Goal: Task Accomplishment & Management: Complete application form

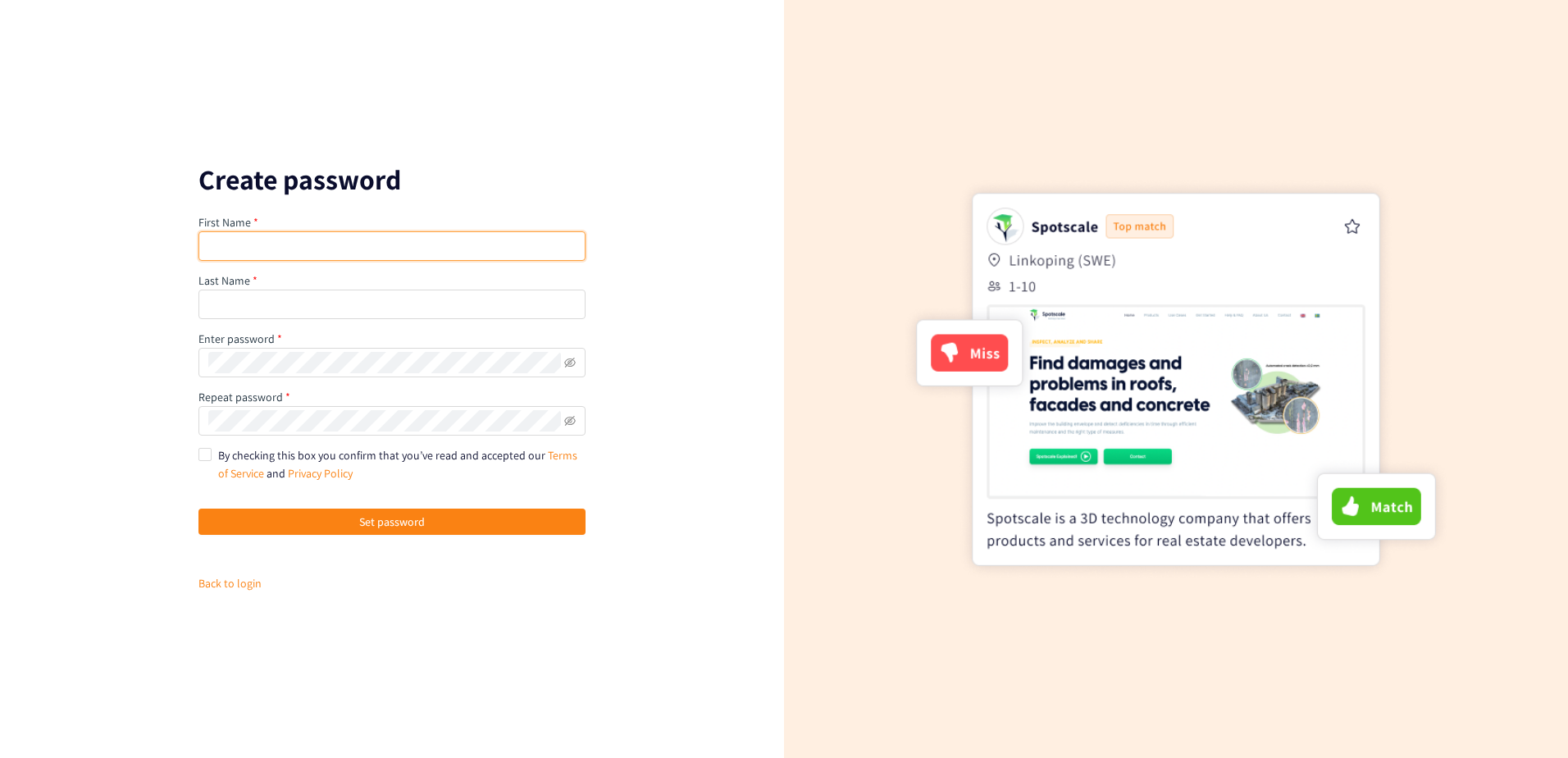
click at [301, 244] on input "text" at bounding box center [392, 246] width 387 height 30
click at [247, 252] on input "text" at bounding box center [392, 246] width 387 height 30
type input "[PERSON_NAME]"
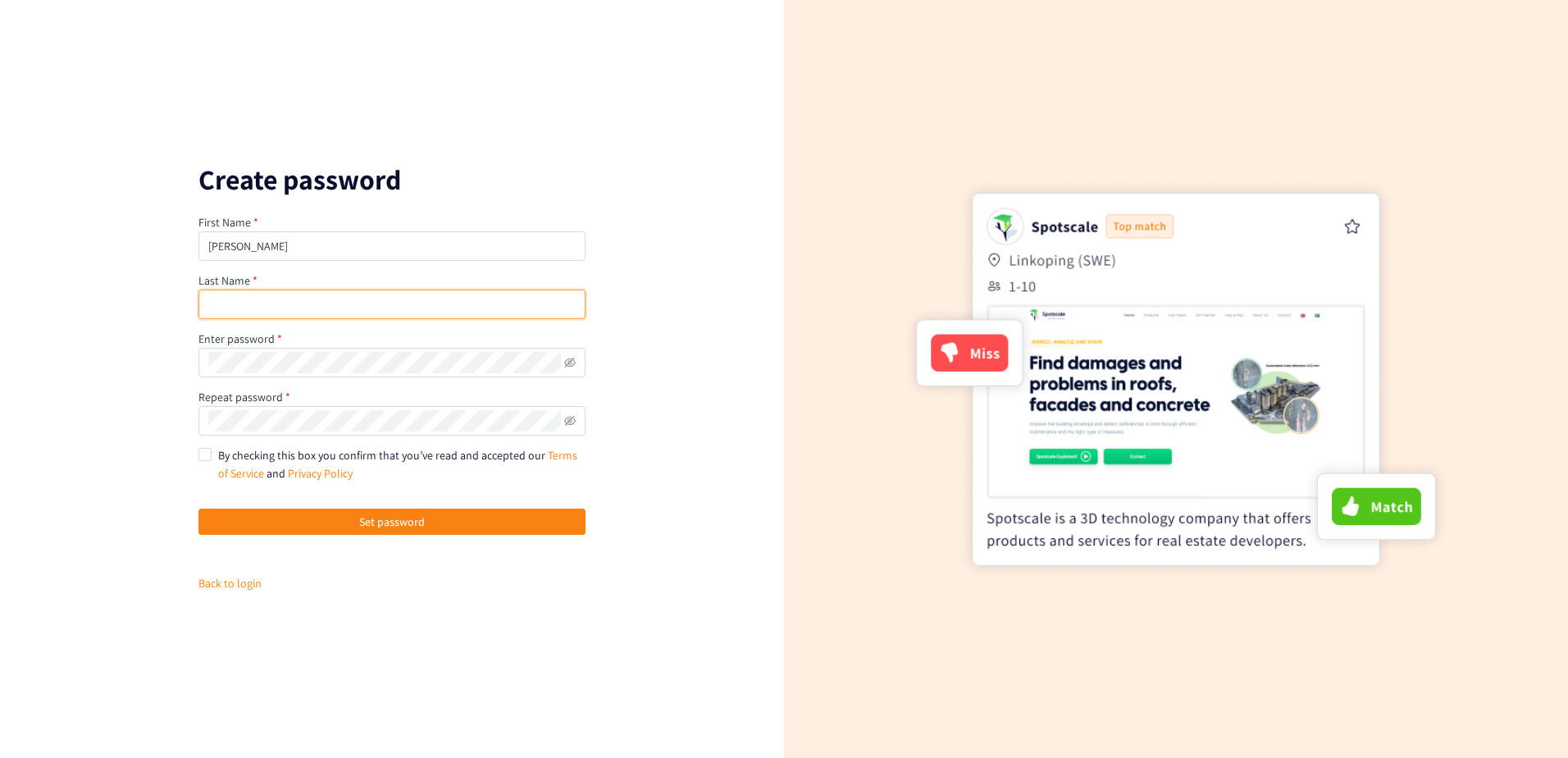
click at [307, 308] on input "text" at bounding box center [392, 304] width 387 height 30
type input "FABRE"
click at [325, 442] on div "First Name [PERSON_NAME] Last Name [PERSON_NAME] Enter password Repeat password…" at bounding box center [392, 403] width 387 height 379
click at [236, 406] on span at bounding box center [392, 421] width 387 height 30
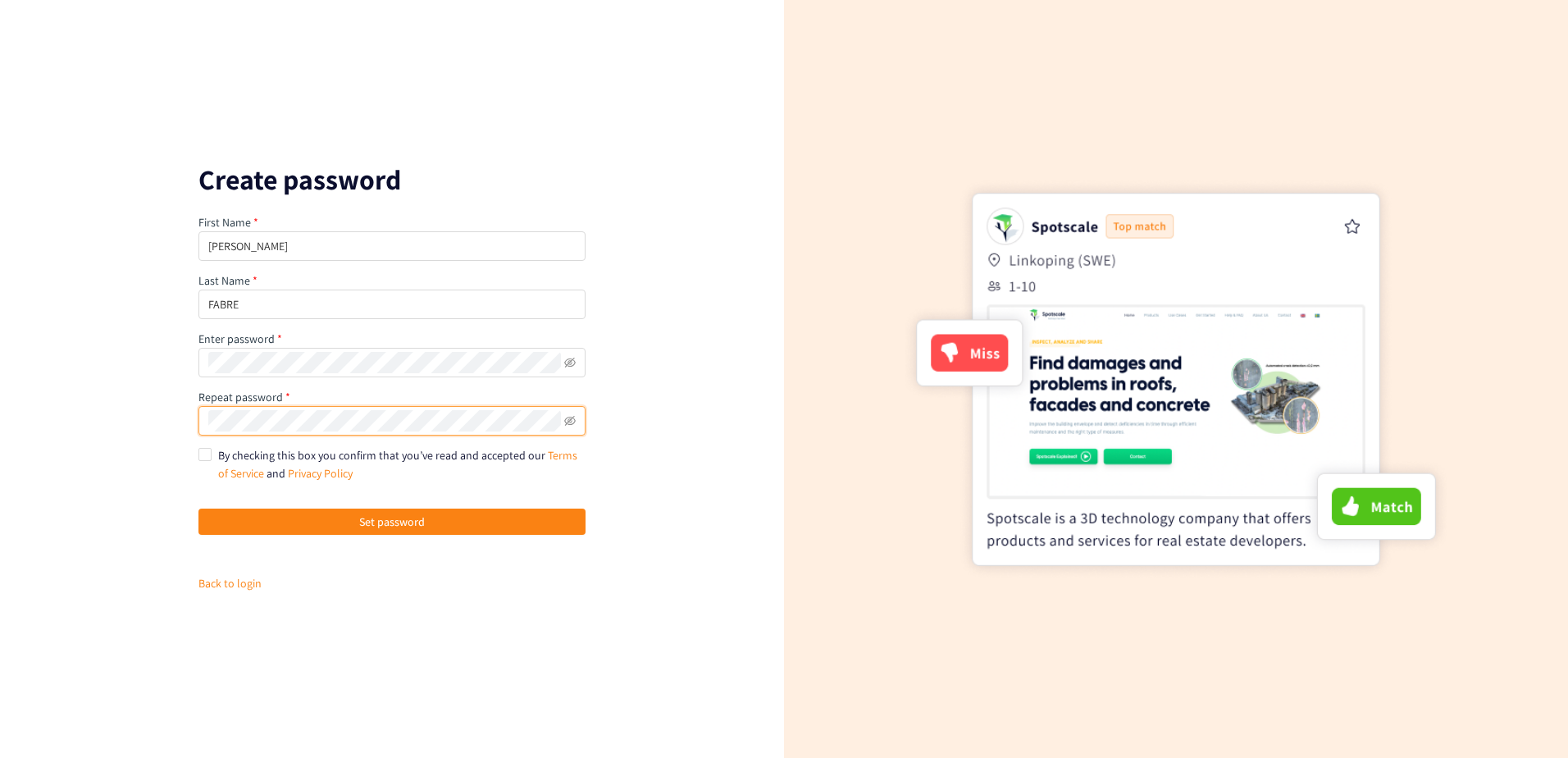
click at [199, 509] on button "Set password" at bounding box center [392, 522] width 387 height 26
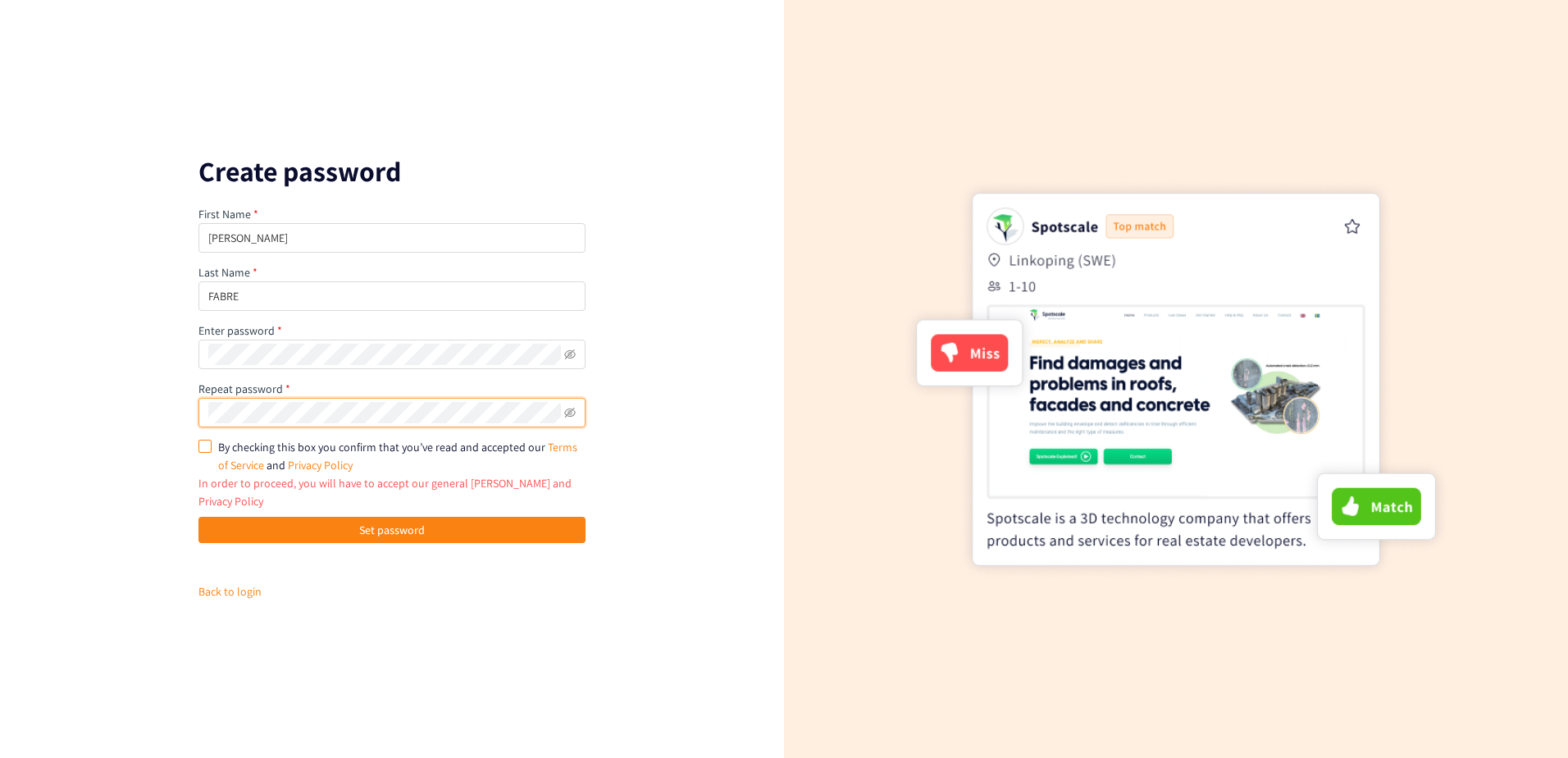
click at [231, 457] on span "By checking this box you confirm that you’ve read and accepted our Terms of Ser…" at bounding box center [398, 456] width 359 height 33
click at [210, 451] on input "By checking this box you confirm that you’ve read and accepted our Terms of Ser…" at bounding box center [204, 445] width 11 height 11
checkbox input "true"
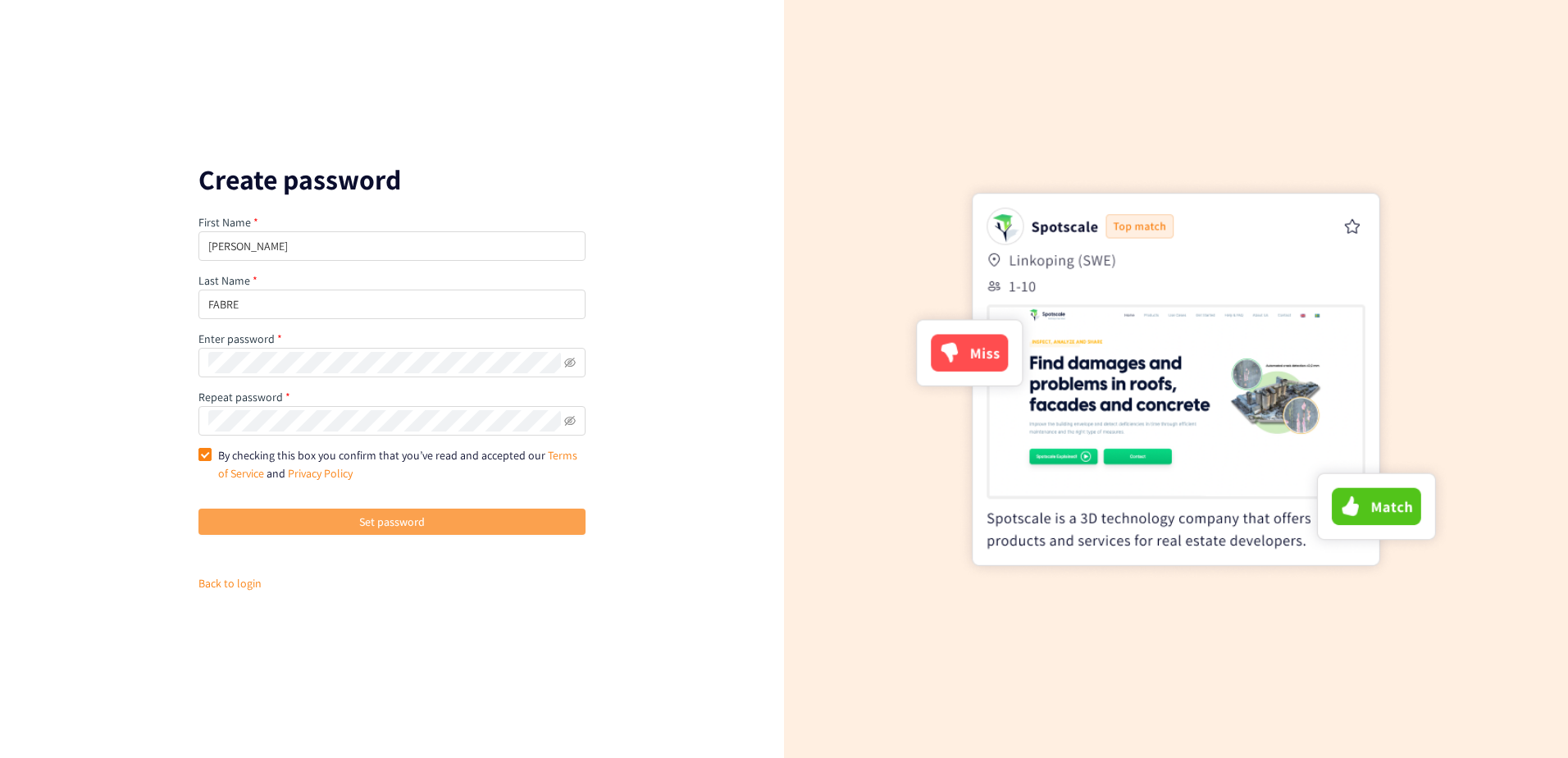
click at [358, 512] on button "Set password" at bounding box center [392, 522] width 387 height 26
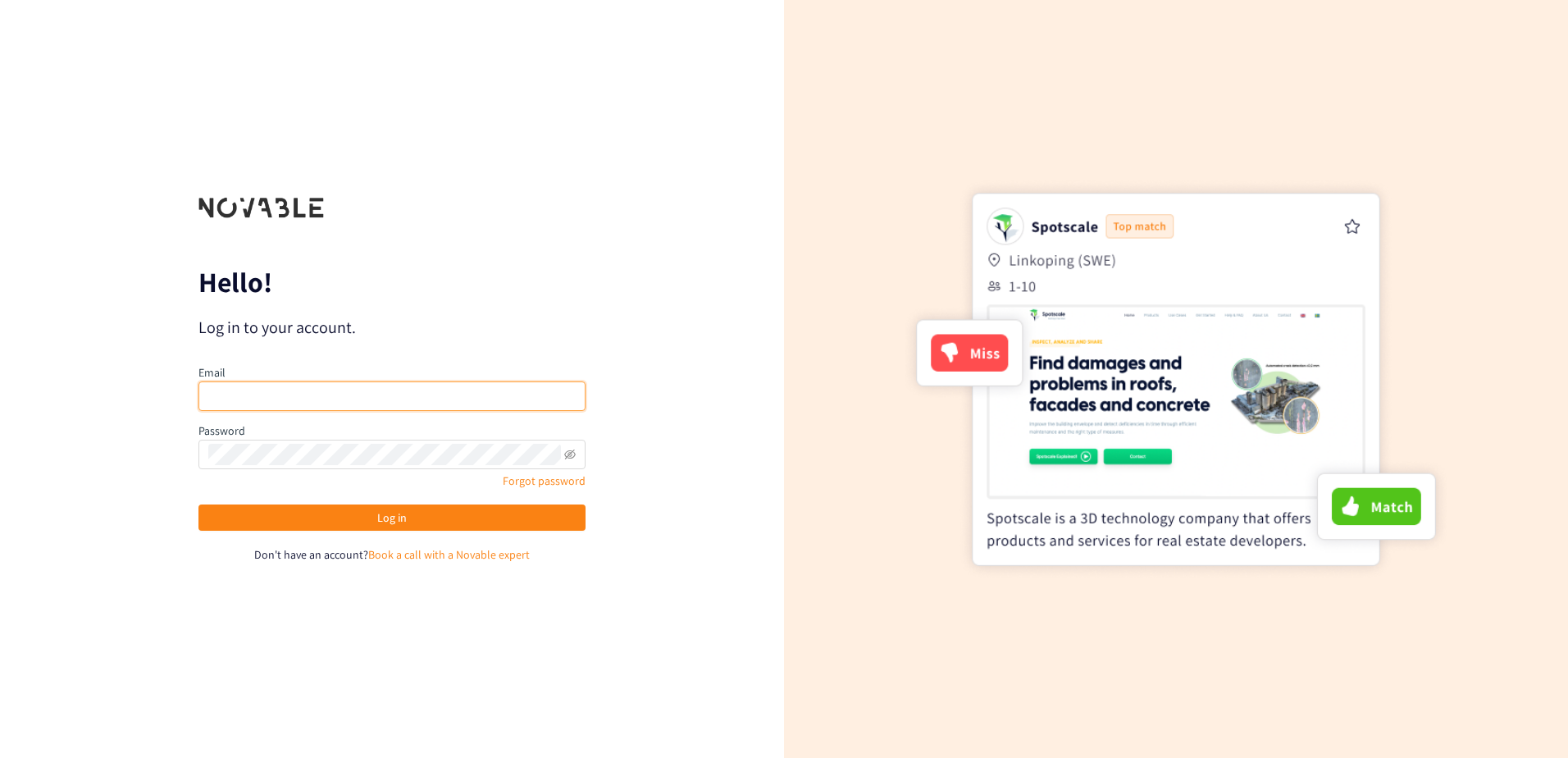
click at [385, 398] on input "email" at bounding box center [392, 397] width 387 height 30
type input "[PERSON_NAME][EMAIL_ADDRESS][PERSON_NAME][DOMAIN_NAME]"
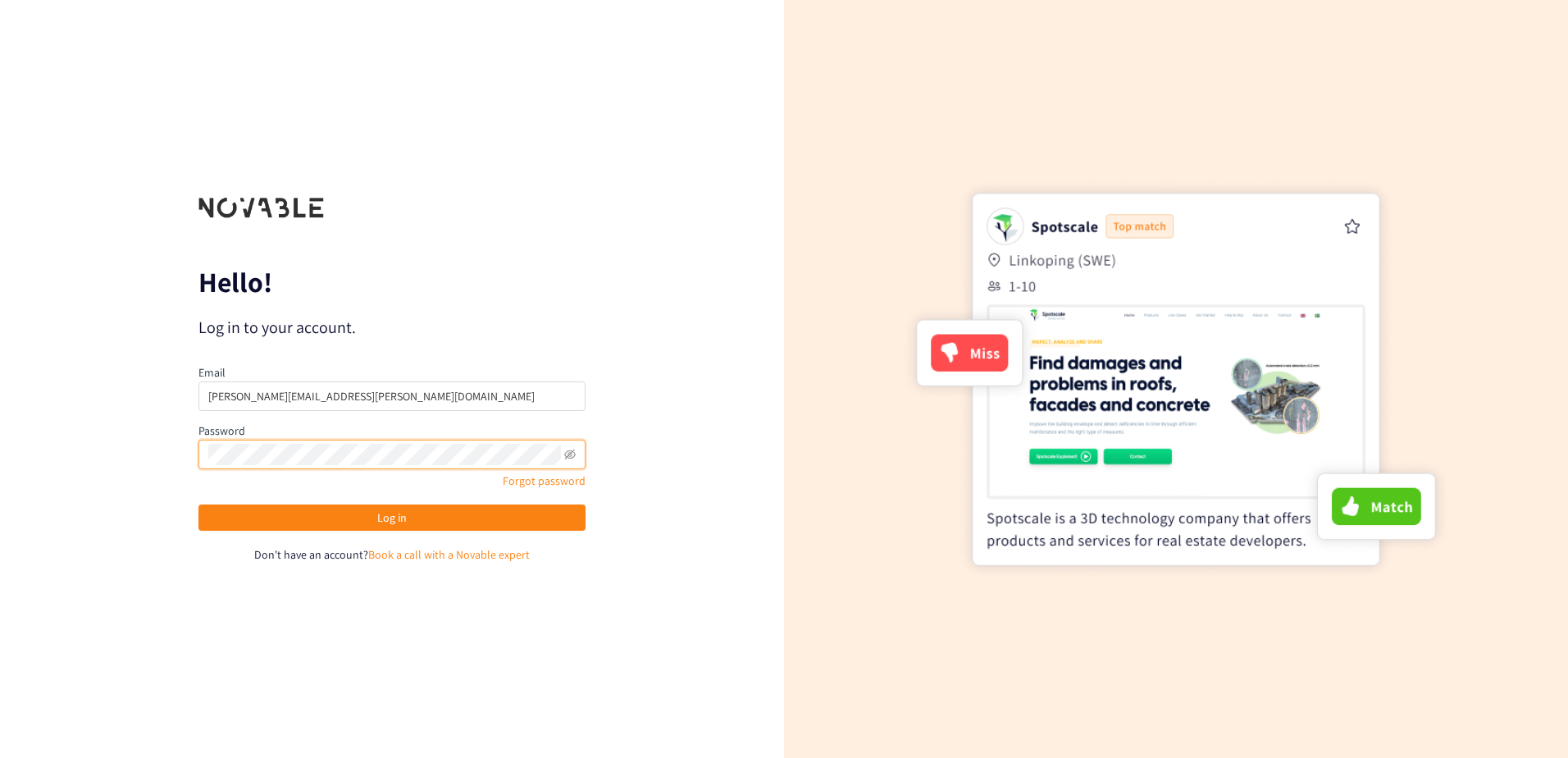
click at [199, 505] on button "Log in" at bounding box center [392, 518] width 387 height 26
